Goal: Information Seeking & Learning: Find specific page/section

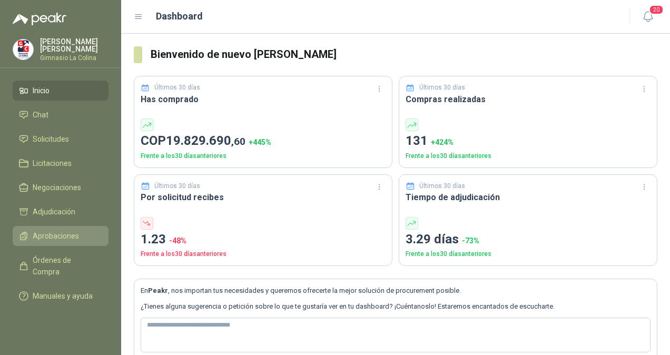
click at [60, 236] on span "Aprobaciones" at bounding box center [56, 236] width 46 height 12
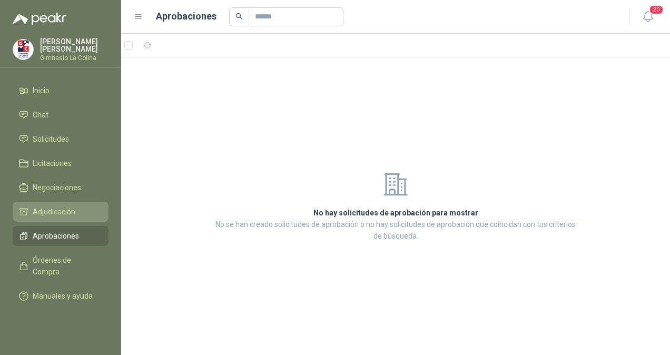
click at [62, 216] on span "Adjudicación" at bounding box center [54, 212] width 43 height 12
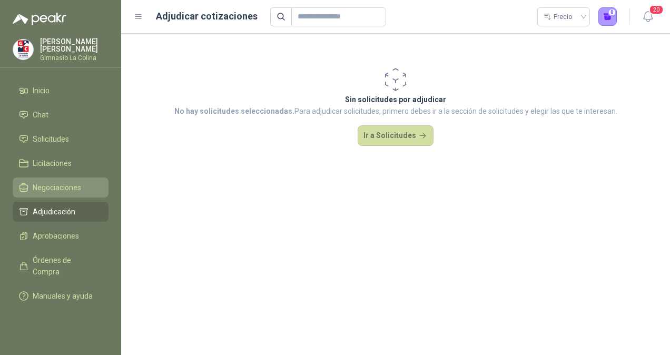
click at [55, 186] on span "Negociaciones" at bounding box center [57, 188] width 48 height 12
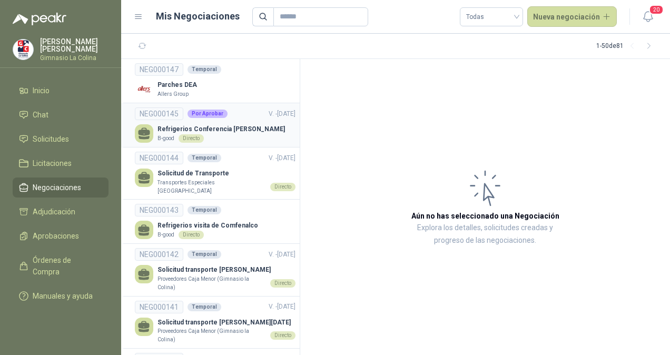
click at [222, 129] on p "Refrigerios Conferencia [PERSON_NAME]" at bounding box center [222, 129] width 128 height 10
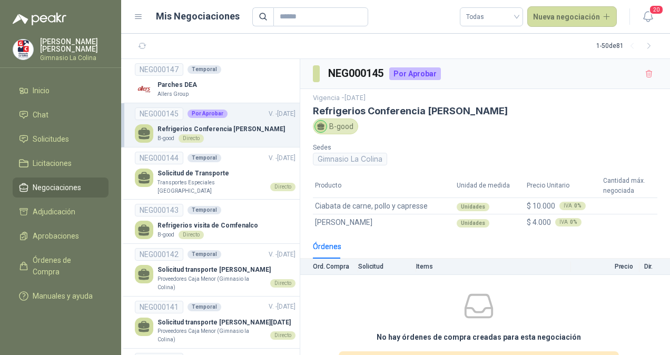
scroll to position [35, 0]
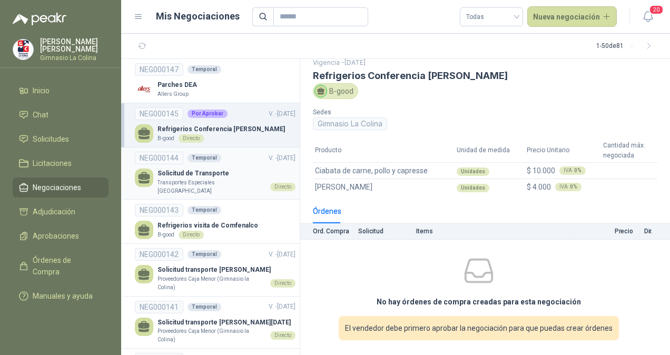
click at [227, 174] on p "Solicitud de Transporte" at bounding box center [227, 174] width 138 height 10
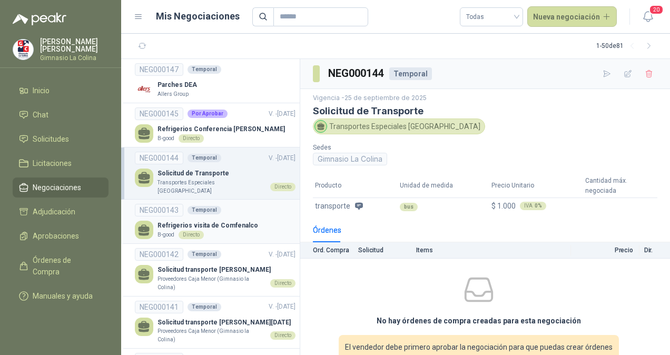
click at [229, 221] on p "Refrigerios visita de Comfenalco" at bounding box center [208, 226] width 101 height 10
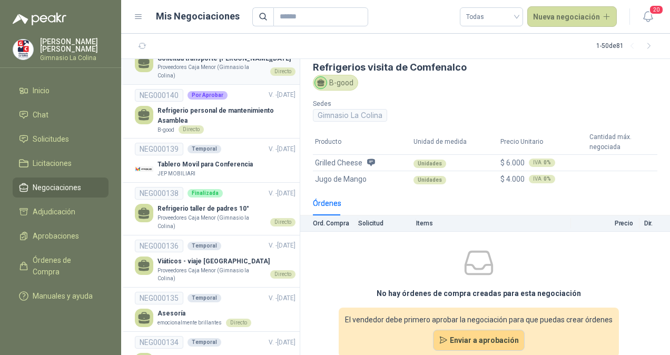
scroll to position [266, 0]
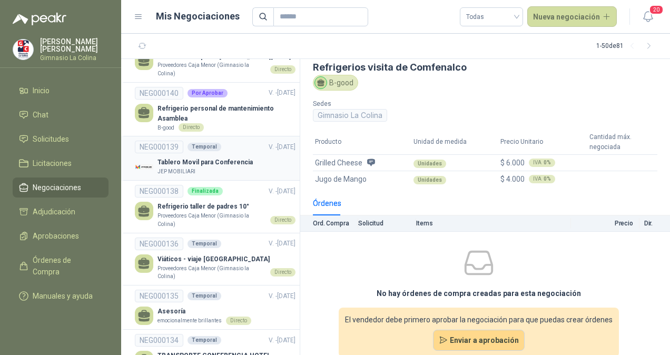
click at [218, 163] on p "Tablero Movil para Conferencia" at bounding box center [205, 163] width 95 height 10
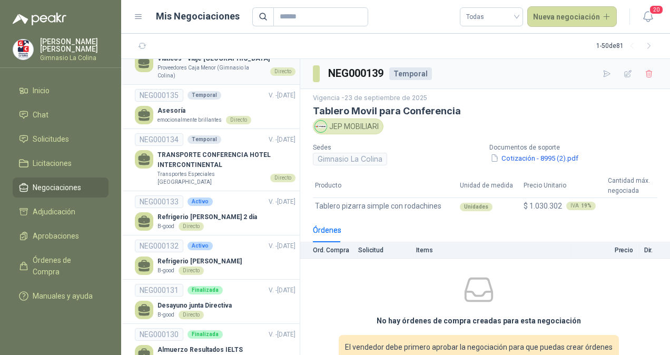
scroll to position [467, 0]
click at [193, 155] on p "TRANSPORTE CONFERENCIA HOTEL INTERCONTINENTAL" at bounding box center [227, 160] width 138 height 20
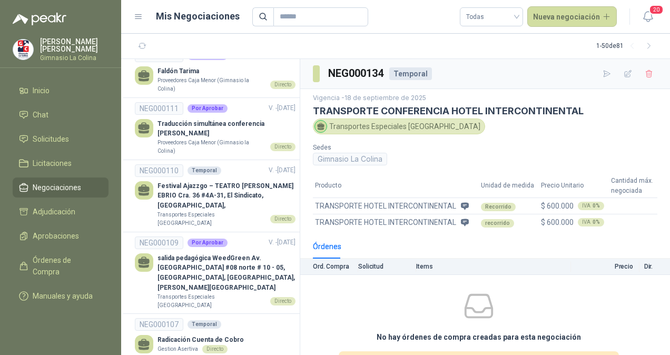
scroll to position [1197, 0]
click at [208, 121] on p "Traducción simultánea conferencia [PERSON_NAME]" at bounding box center [227, 129] width 138 height 20
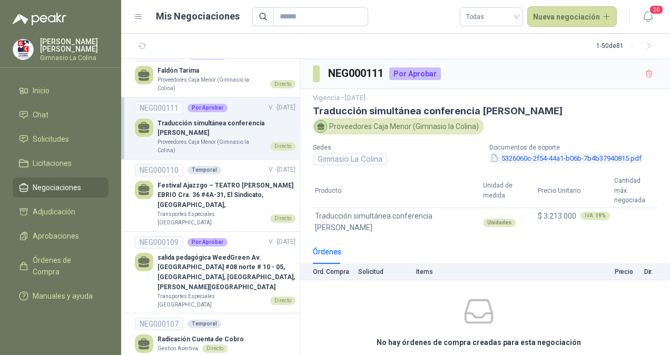
click at [545, 158] on button "5326060c-2f54-44a1-b06b-7b4b37940815.pdf" at bounding box center [565, 158] width 153 height 11
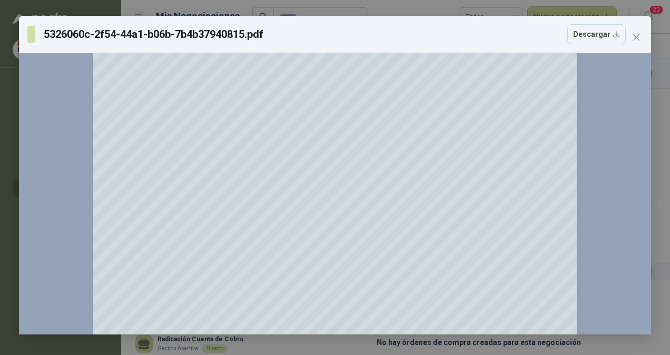
scroll to position [209, 0]
click at [635, 35] on icon "close" at bounding box center [636, 37] width 8 height 8
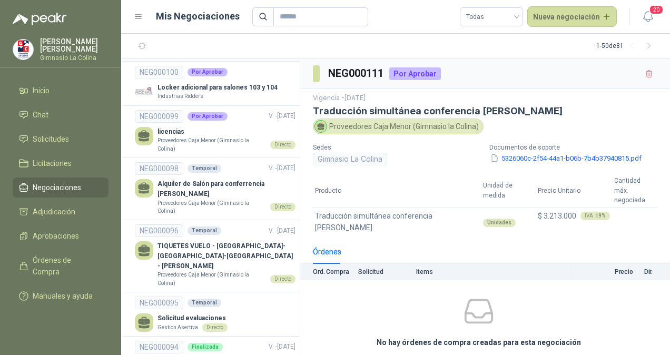
scroll to position [1624, 0]
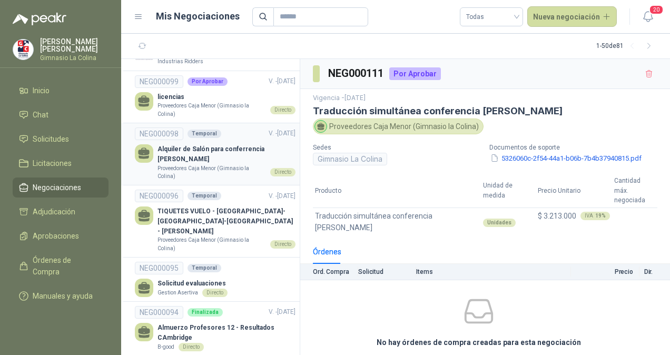
click at [192, 164] on p "Proveedores Caja Menor (Gimnasio la Colina)" at bounding box center [212, 172] width 109 height 16
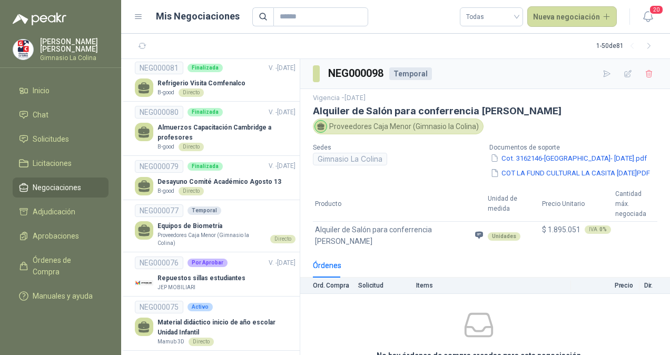
scroll to position [2165, 0]
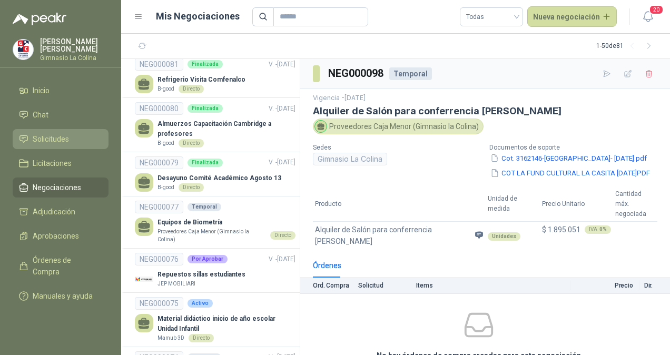
click at [61, 133] on span "Solicitudes" at bounding box center [51, 139] width 36 height 12
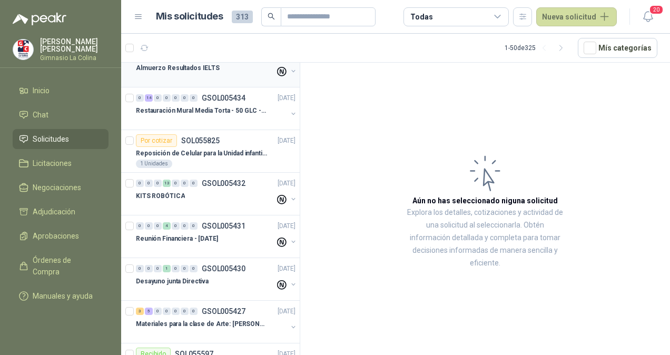
scroll to position [145, 0]
click at [198, 150] on p "Reposición de Celular para la Unidad infantil (con forro, y vidrio protector)" at bounding box center [201, 154] width 131 height 10
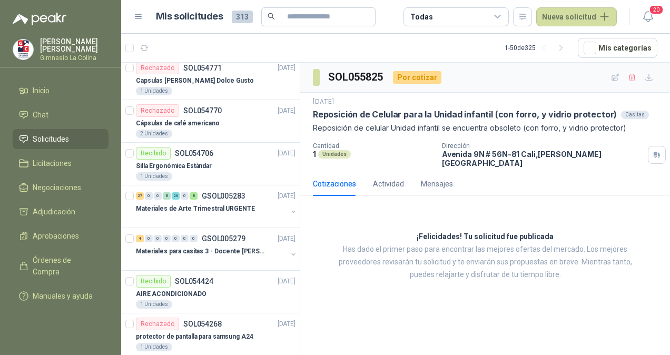
scroll to position [1542, 0]
click at [217, 203] on p "Materiales de Arte Trimestral URGENTE" at bounding box center [195, 208] width 119 height 10
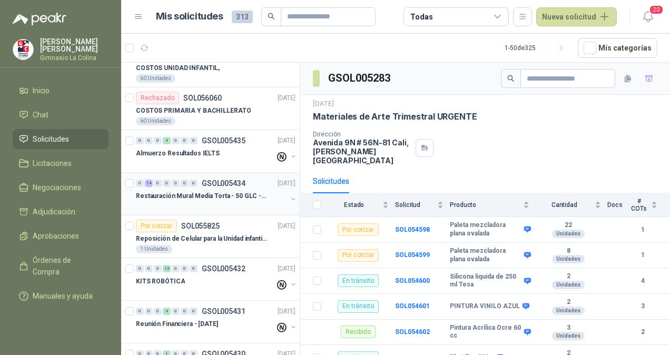
scroll to position [63, 0]
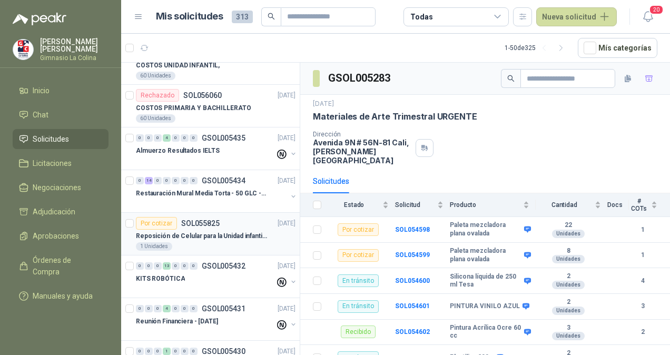
click at [190, 226] on p "SOL055825" at bounding box center [200, 223] width 38 height 7
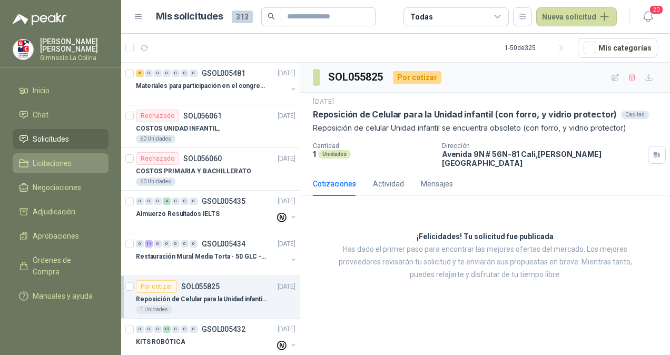
click at [43, 164] on span "Licitaciones" at bounding box center [52, 164] width 39 height 12
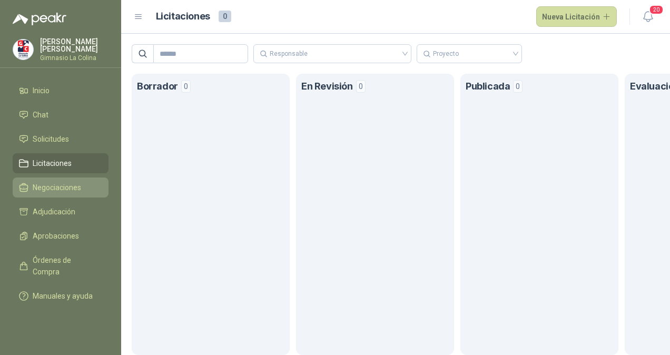
click at [66, 187] on span "Negociaciones" at bounding box center [57, 188] width 48 height 12
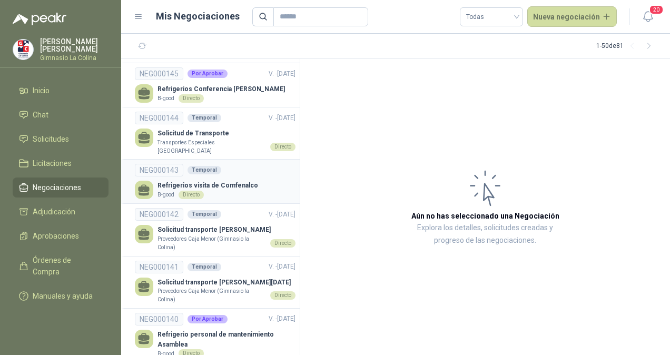
scroll to position [41, 0]
click at [312, 12] on input "text" at bounding box center [317, 17] width 74 height 18
type input "**********"
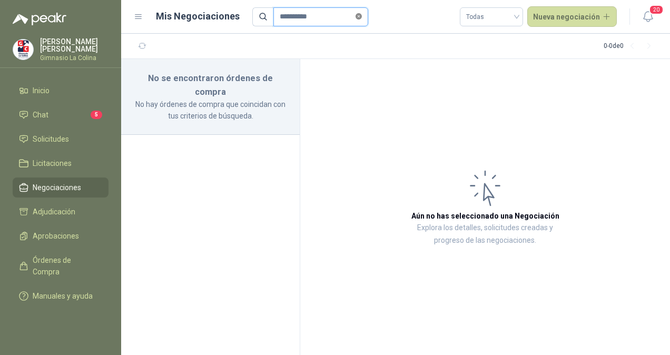
click at [362, 18] on icon "close-circle" at bounding box center [359, 16] width 6 height 6
type input "**********"
click at [51, 120] on li "Chat 5" at bounding box center [60, 115] width 83 height 12
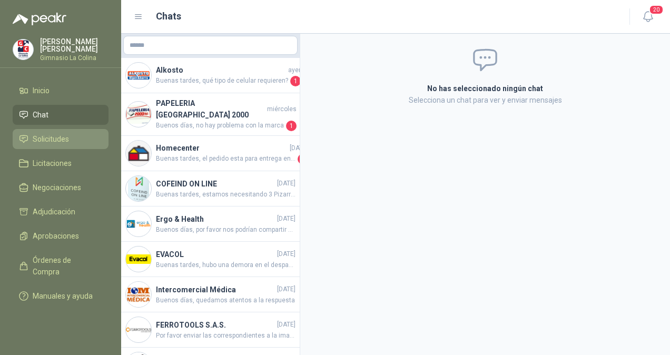
click at [50, 142] on span "Solicitudes" at bounding box center [51, 139] width 36 height 12
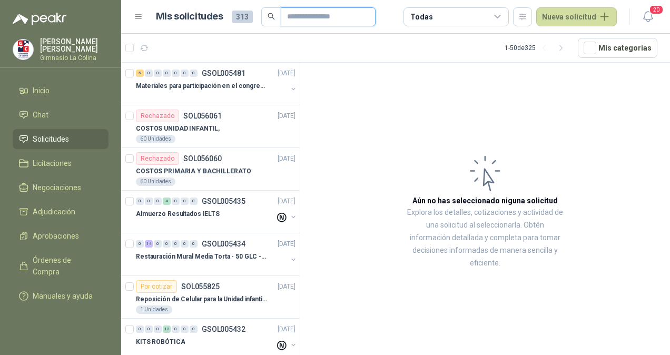
click at [320, 23] on input "text" at bounding box center [324, 17] width 74 height 18
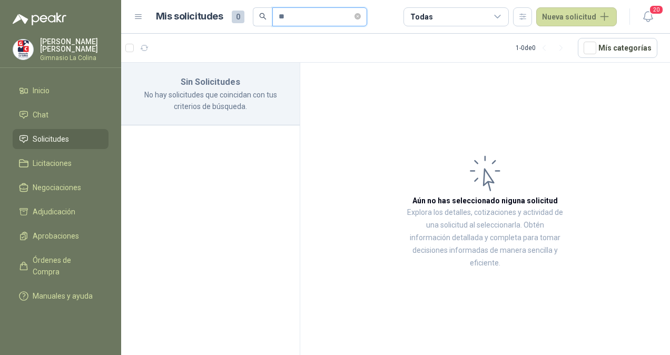
type input "*"
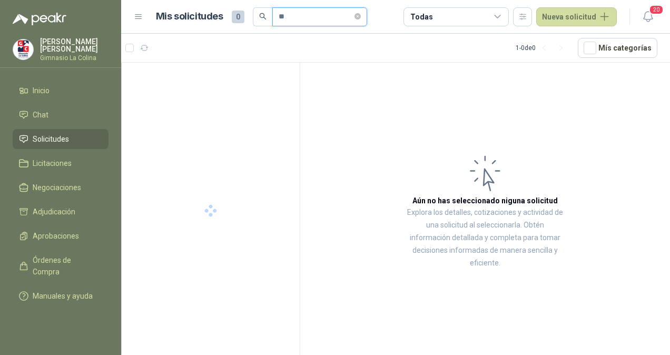
type input "*"
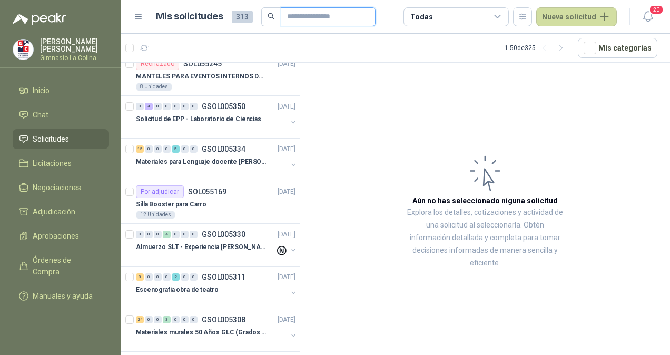
scroll to position [1255, 0]
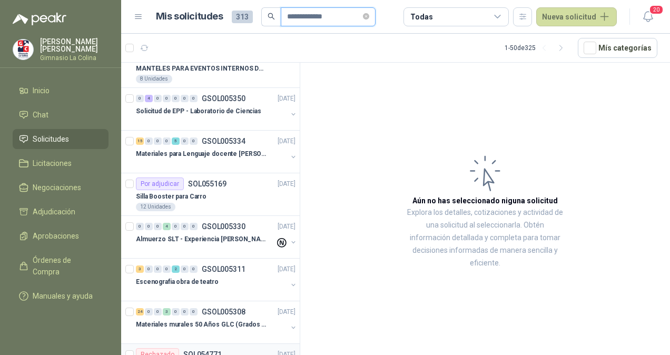
type input "**********"
